Goal: Transaction & Acquisition: Purchase product/service

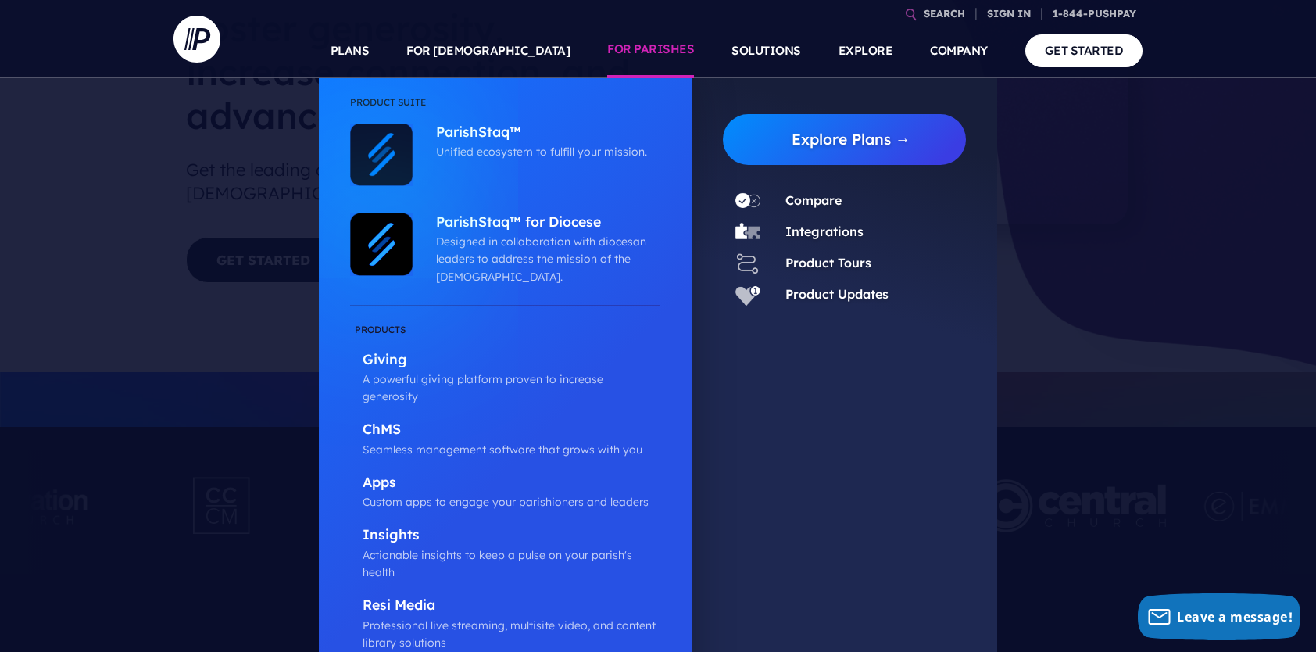
scroll to position [156, 0]
click at [380, 354] on p "Giving" at bounding box center [511, 361] width 298 height 20
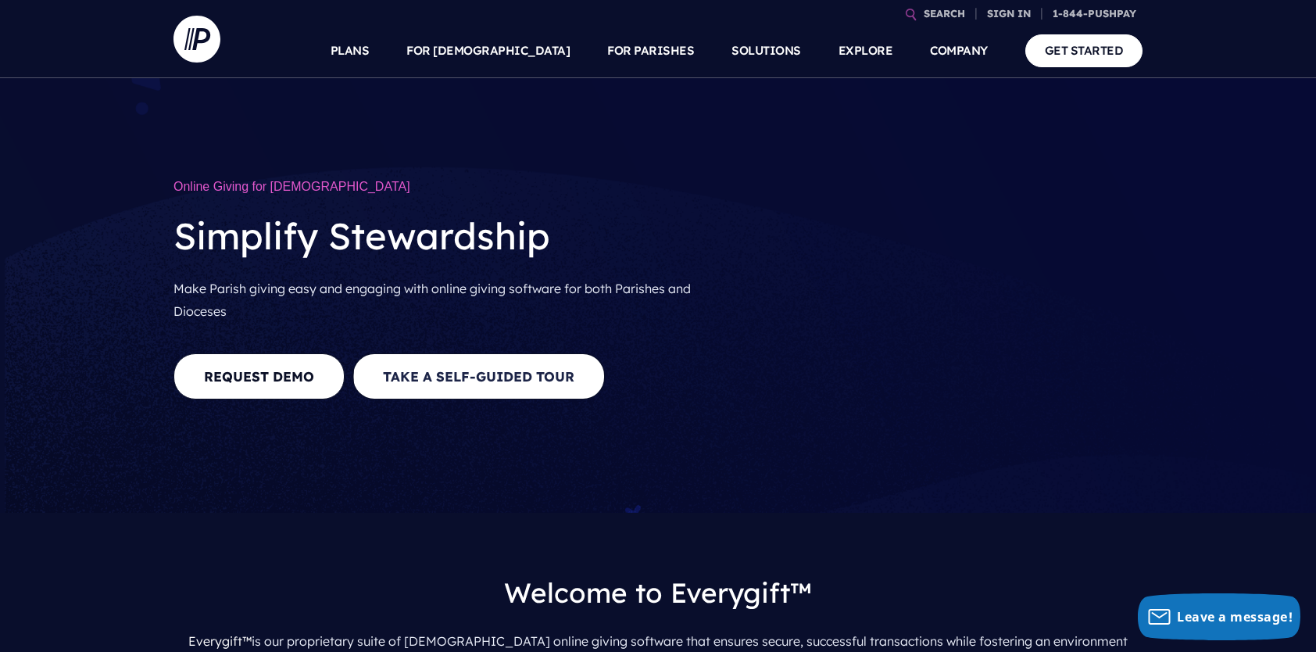
click at [511, 399] on button "Take a Self-guided Tour" at bounding box center [478, 376] width 252 height 46
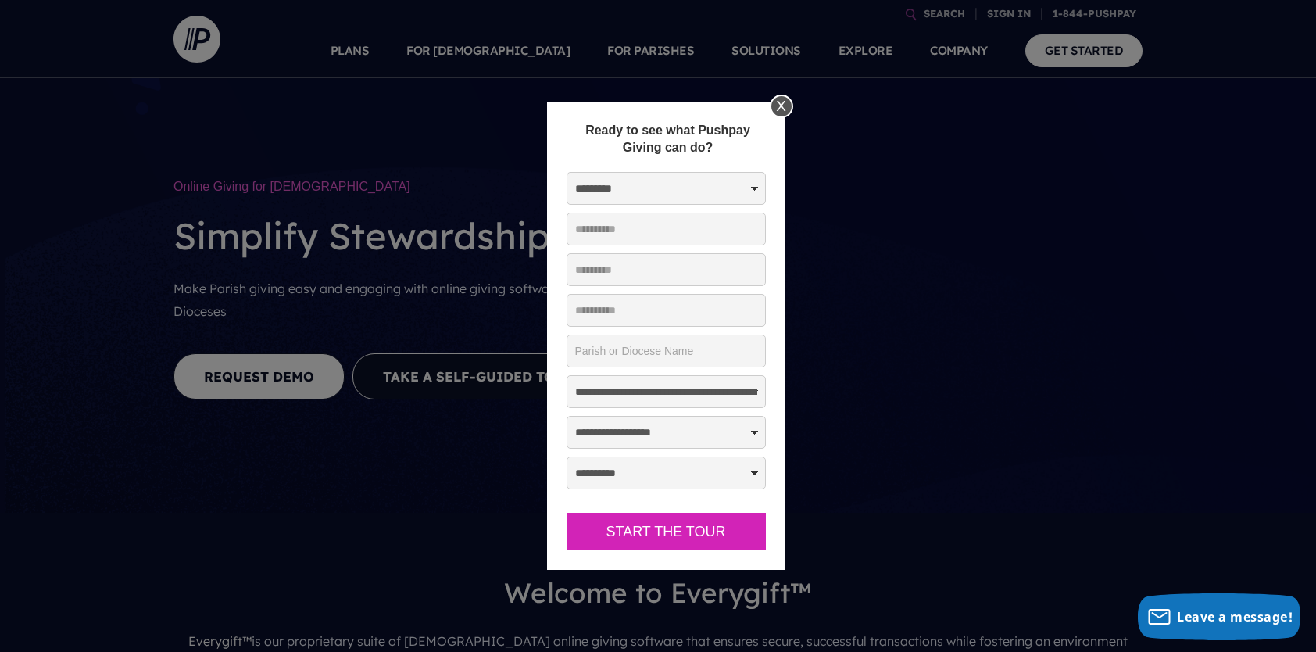
click at [776, 104] on div "X" at bounding box center [780, 106] width 23 height 23
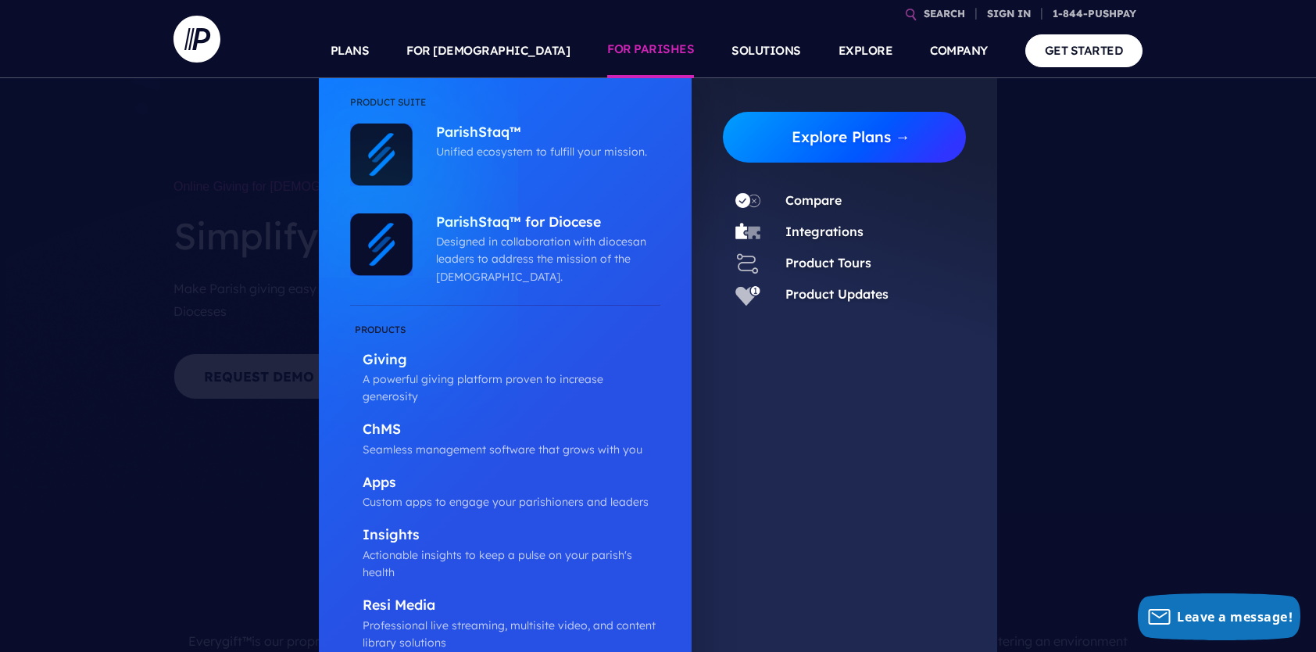
click at [818, 136] on link "Explore Plans →" at bounding box center [850, 137] width 230 height 51
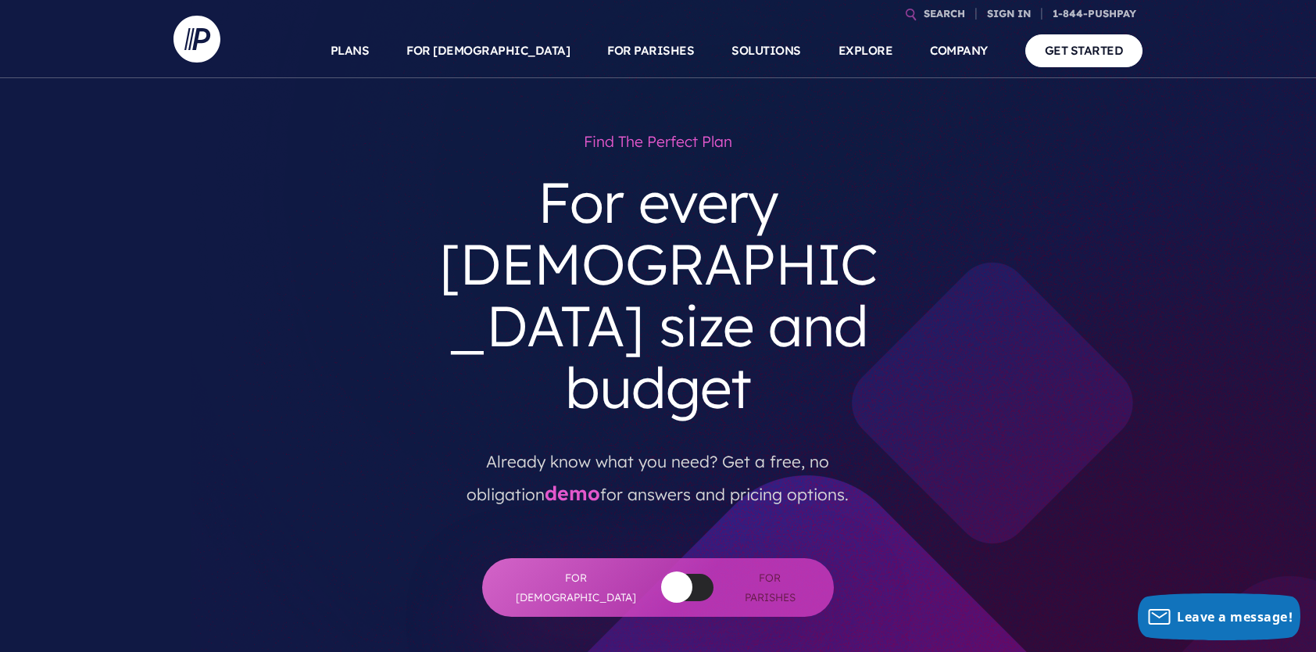
click at [764, 568] on span "For Parishes" at bounding box center [770, 587] width 66 height 38
click at [661, 571] on button "button" at bounding box center [676, 586] width 31 height 31
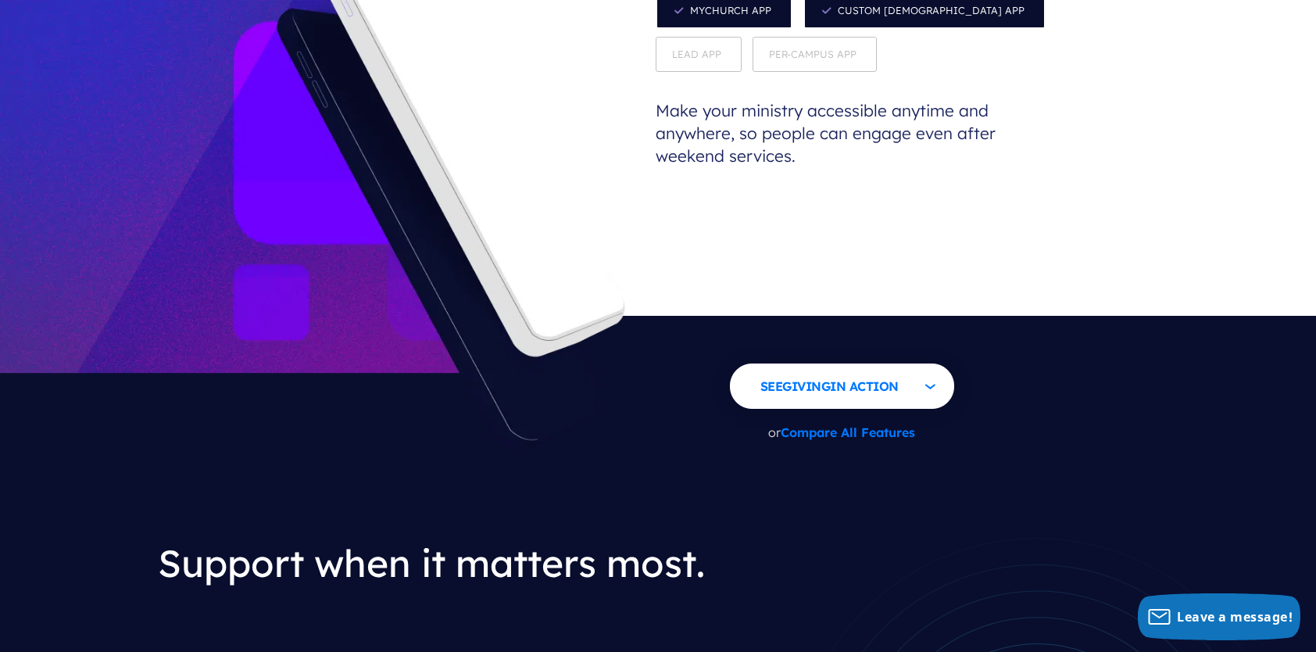
scroll to position [1640, 0]
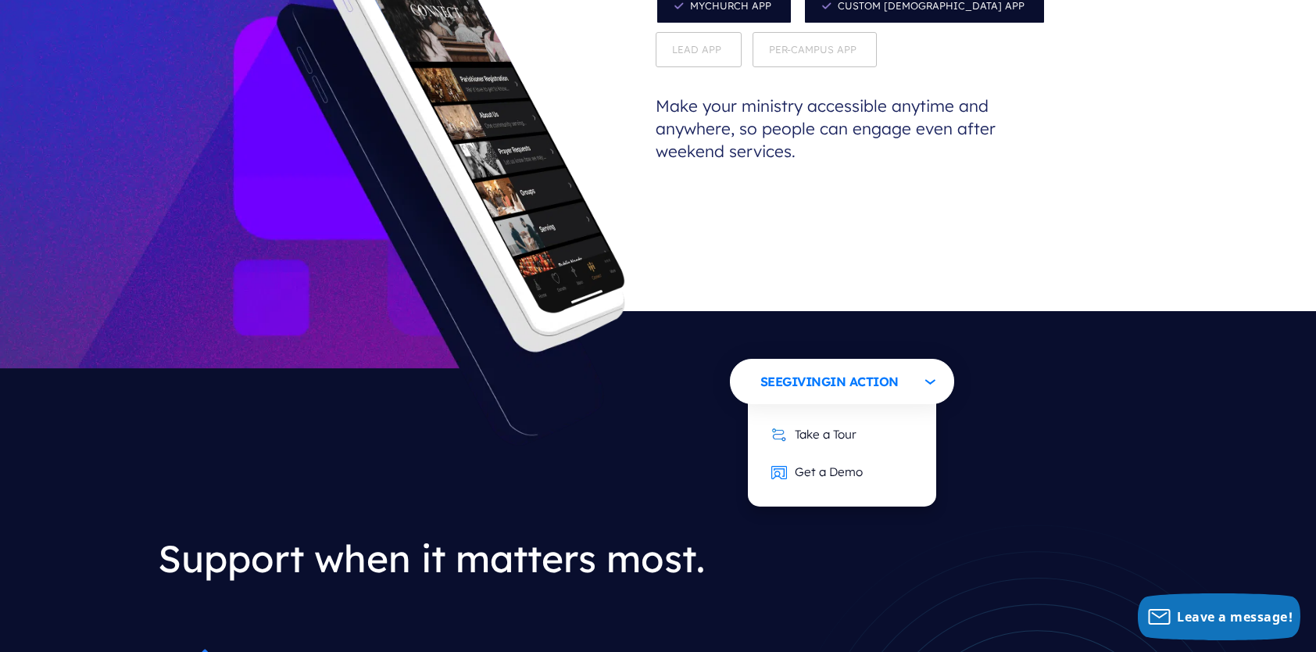
click at [812, 373] on span "Giving" at bounding box center [806, 381] width 48 height 16
click at [820, 415] on link "Take a Tour" at bounding box center [813, 434] width 116 height 38
